Goal: Information Seeking & Learning: Learn about a topic

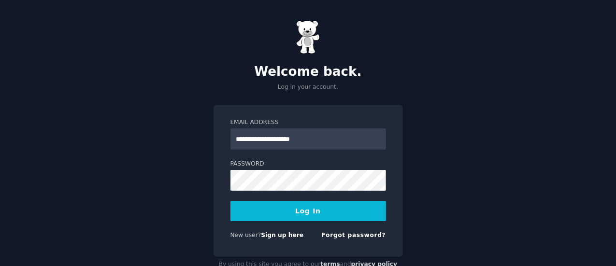
click at [291, 203] on button "Log In" at bounding box center [309, 211] width 156 height 20
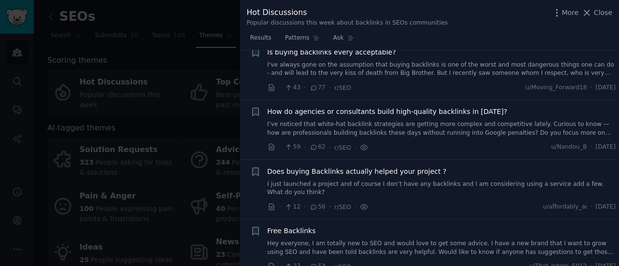
scroll to position [97, 0]
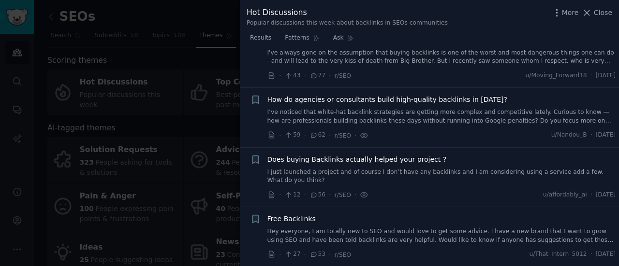
click at [386, 113] on link "I’ve noticed that white-hat backlink strategies are getting more complex and co…" at bounding box center [441, 116] width 349 height 17
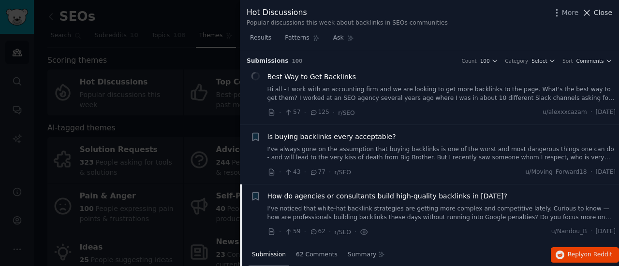
click at [599, 10] on span "Close" at bounding box center [603, 13] width 18 height 10
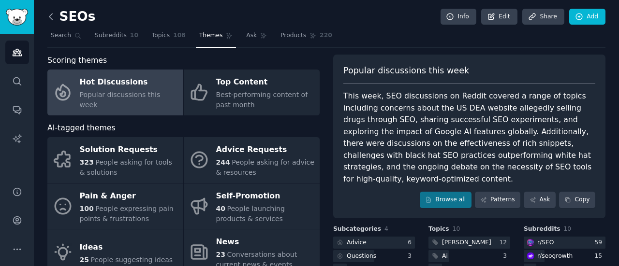
click at [51, 19] on icon at bounding box center [50, 17] width 3 height 6
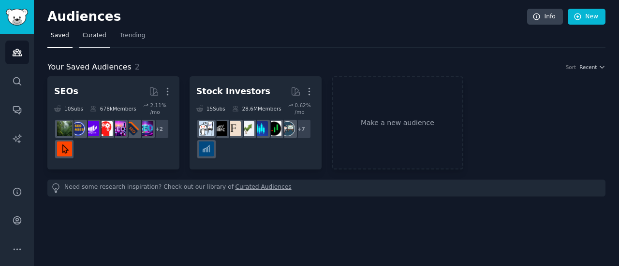
click at [96, 37] on span "Curated" at bounding box center [95, 35] width 24 height 9
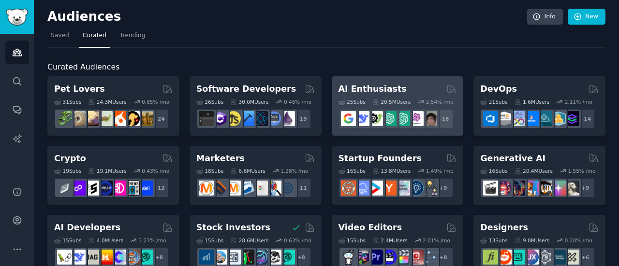
click at [376, 89] on h2 "AI Enthusiasts" at bounding box center [372, 89] width 68 height 12
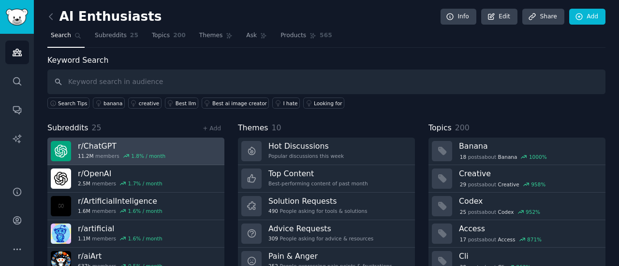
click at [102, 149] on h3 "r/ ChatGPT" at bounding box center [121, 146] width 87 height 10
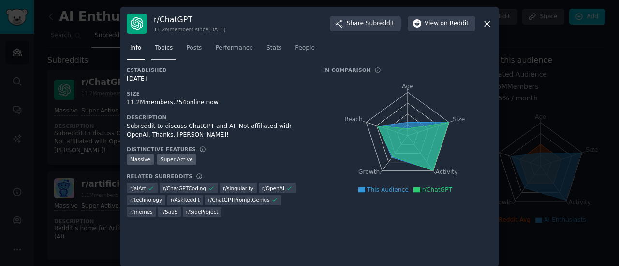
click at [164, 47] on span "Topics" at bounding box center [164, 48] width 18 height 9
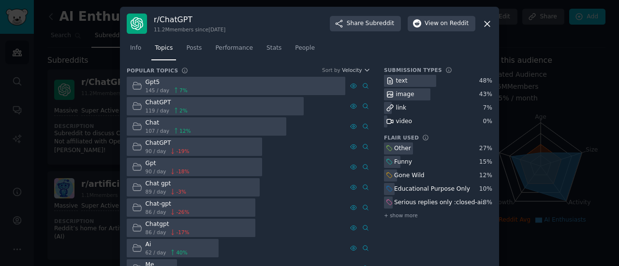
click at [150, 89] on span "145 / day" at bounding box center [157, 90] width 24 height 7
click at [137, 87] on icon at bounding box center [137, 86] width 10 height 10
click at [162, 86] on div "Gpt5" at bounding box center [166, 82] width 42 height 9
click at [192, 55] on link "Posts" at bounding box center [194, 51] width 22 height 20
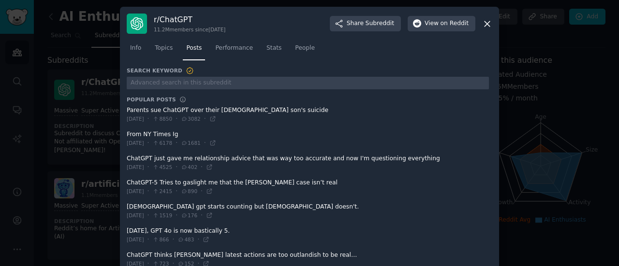
click at [487, 22] on icon at bounding box center [486, 23] width 5 height 5
